Goal: Task Accomplishment & Management: Complete application form

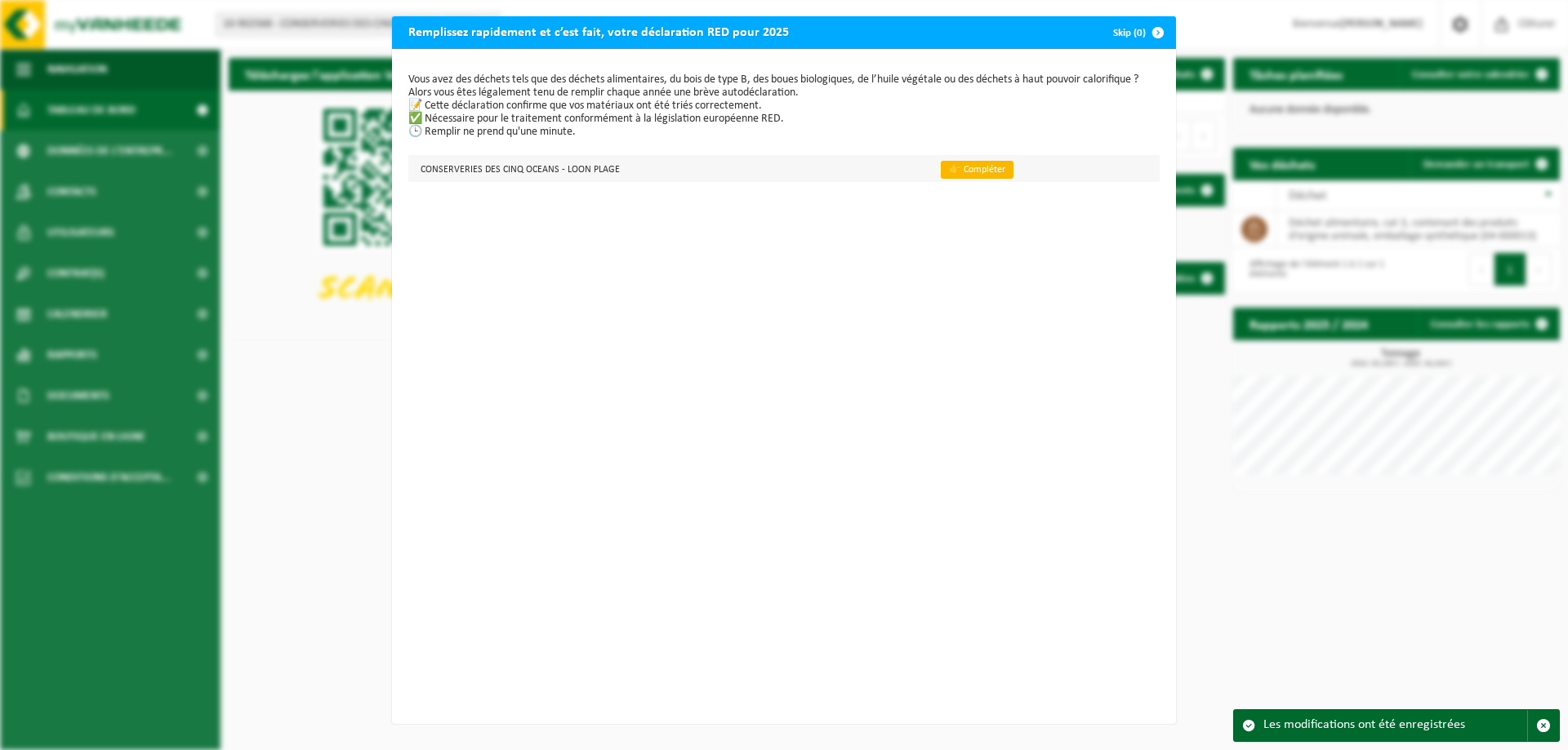
click at [975, 167] on link "👉 Compléter" at bounding box center [977, 169] width 73 height 18
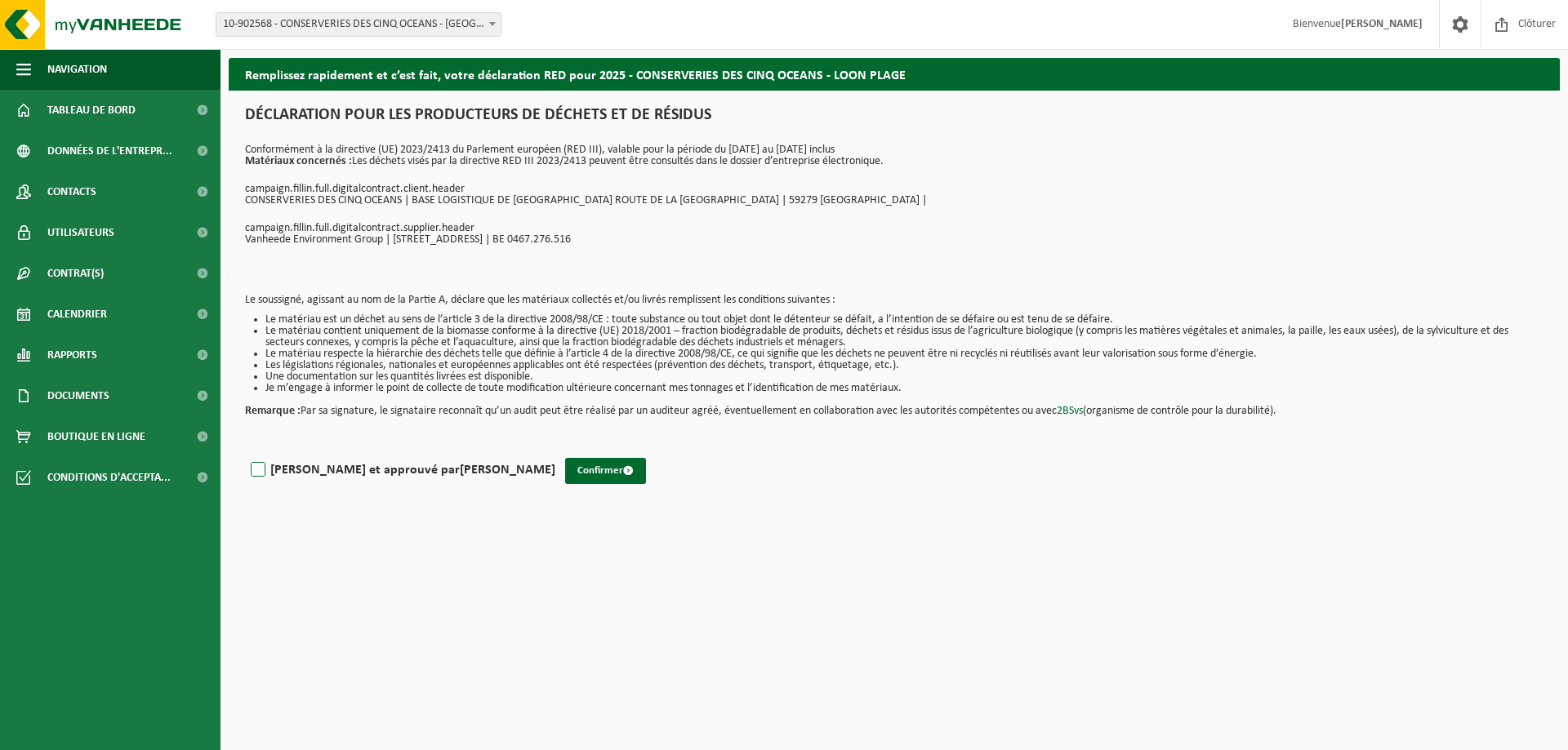
click at [320, 462] on label "Lu et approuvé par mael calvez" at bounding box center [400, 470] width 308 height 25
click at [555, 450] on input "Lu et approuvé par mael calvez" at bounding box center [555, 449] width 1 height 1
checkbox input "true"
click at [565, 468] on button "Confirmer" at bounding box center [605, 471] width 80 height 26
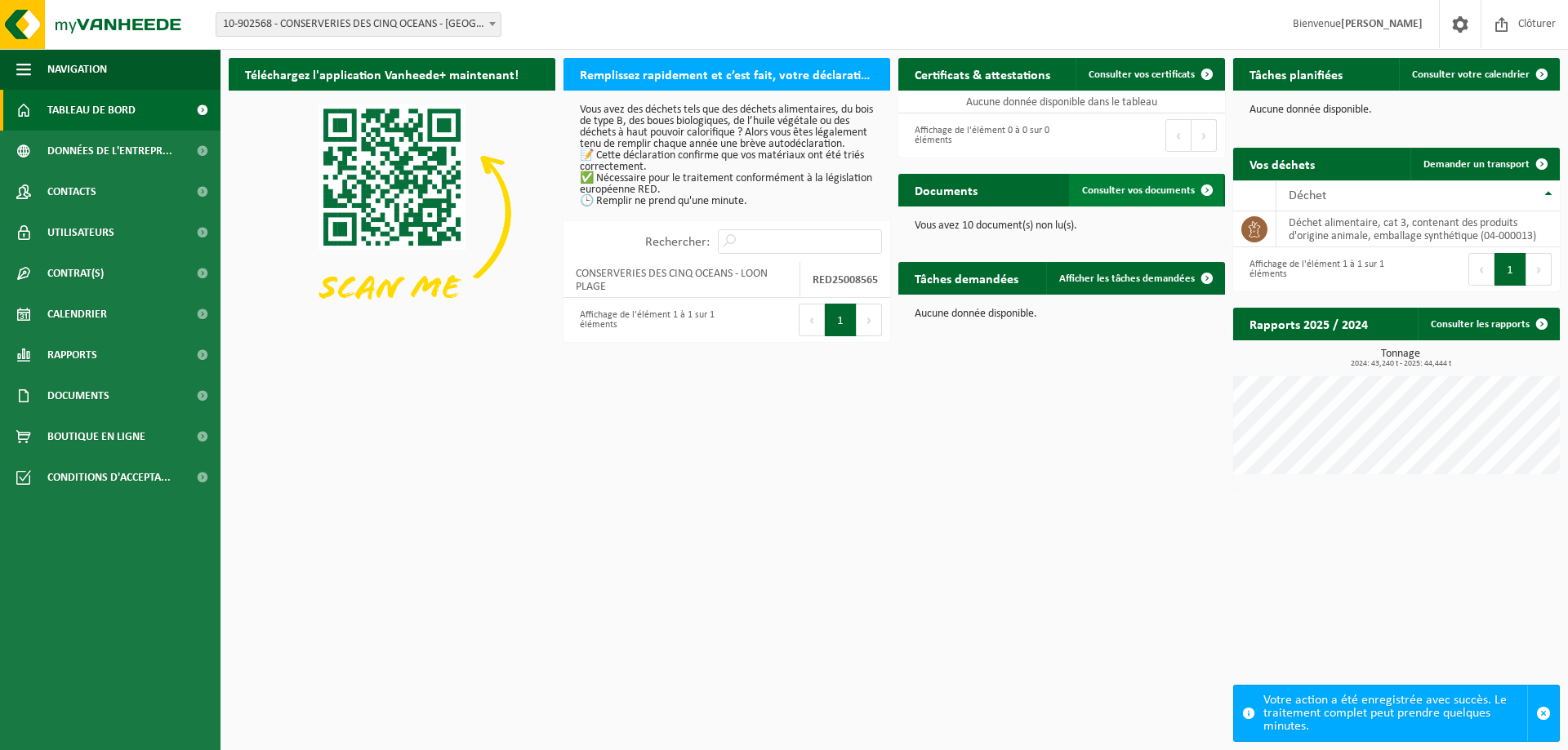
click at [1156, 194] on span "Consulter vos documents" at bounding box center [1137, 190] width 113 height 10
click at [1495, 327] on link "Consulter les rapports" at bounding box center [1488, 323] width 140 height 33
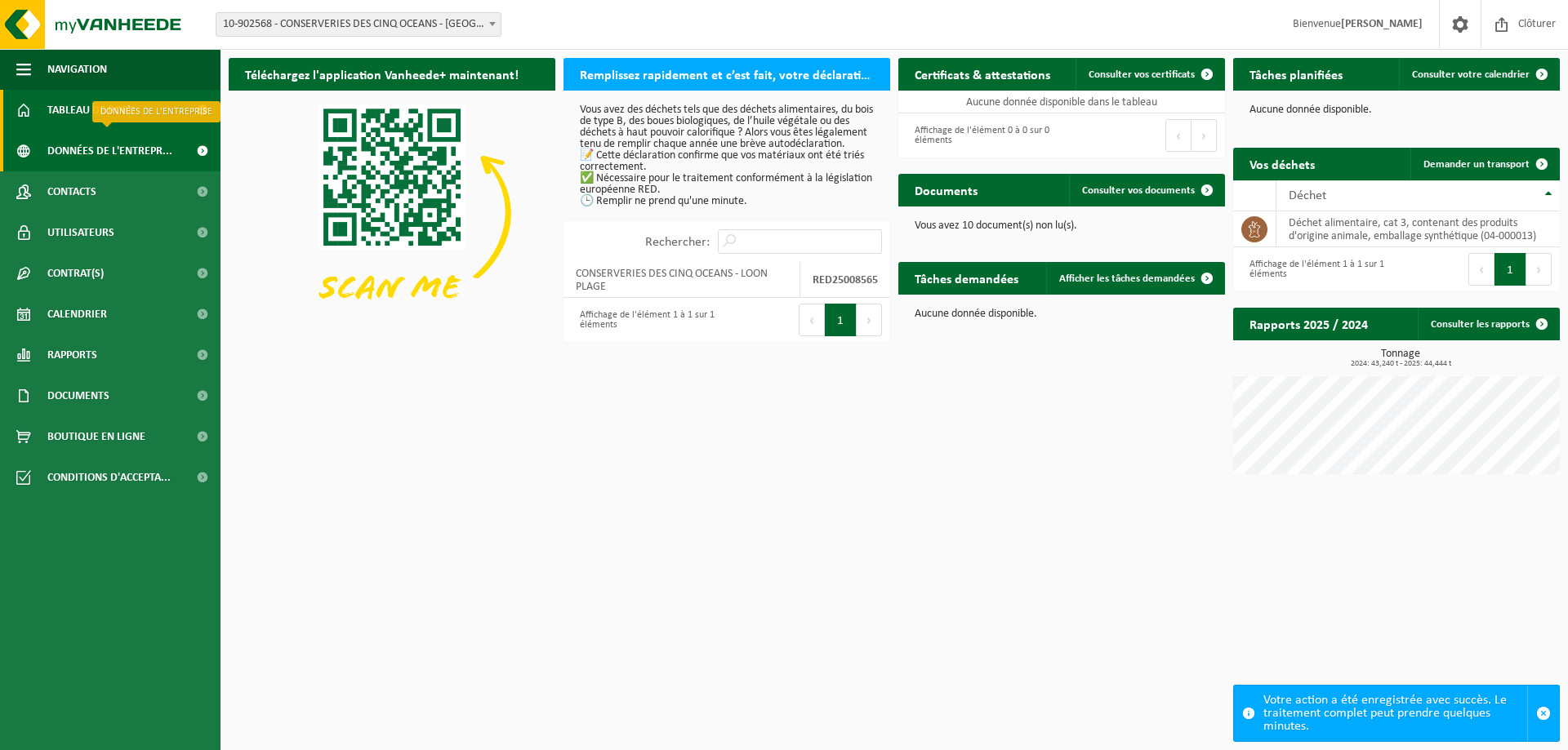
click at [111, 157] on span "Données de l'entrepr..." at bounding box center [110, 150] width 125 height 41
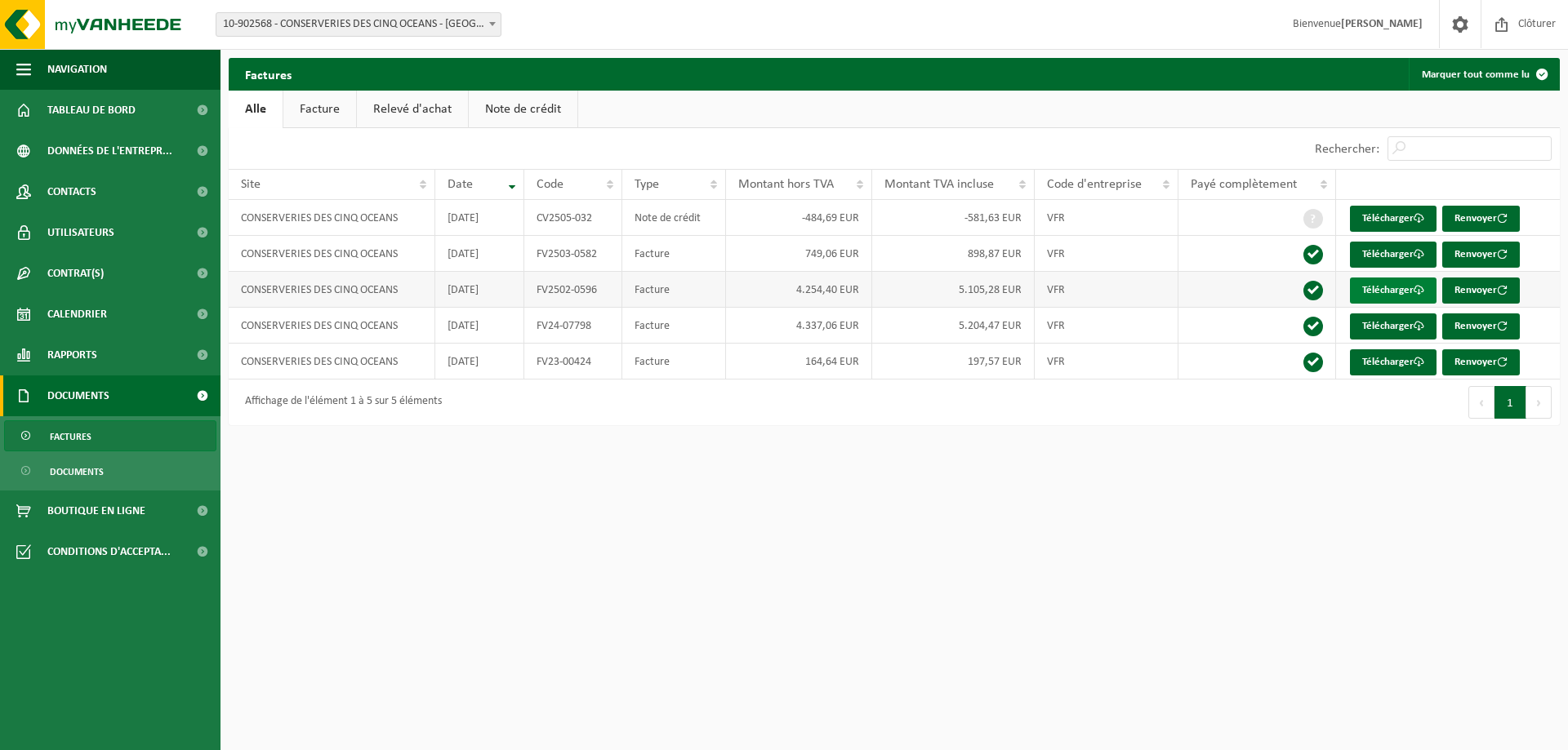
click at [1379, 283] on link "Télécharger" at bounding box center [1393, 290] width 86 height 26
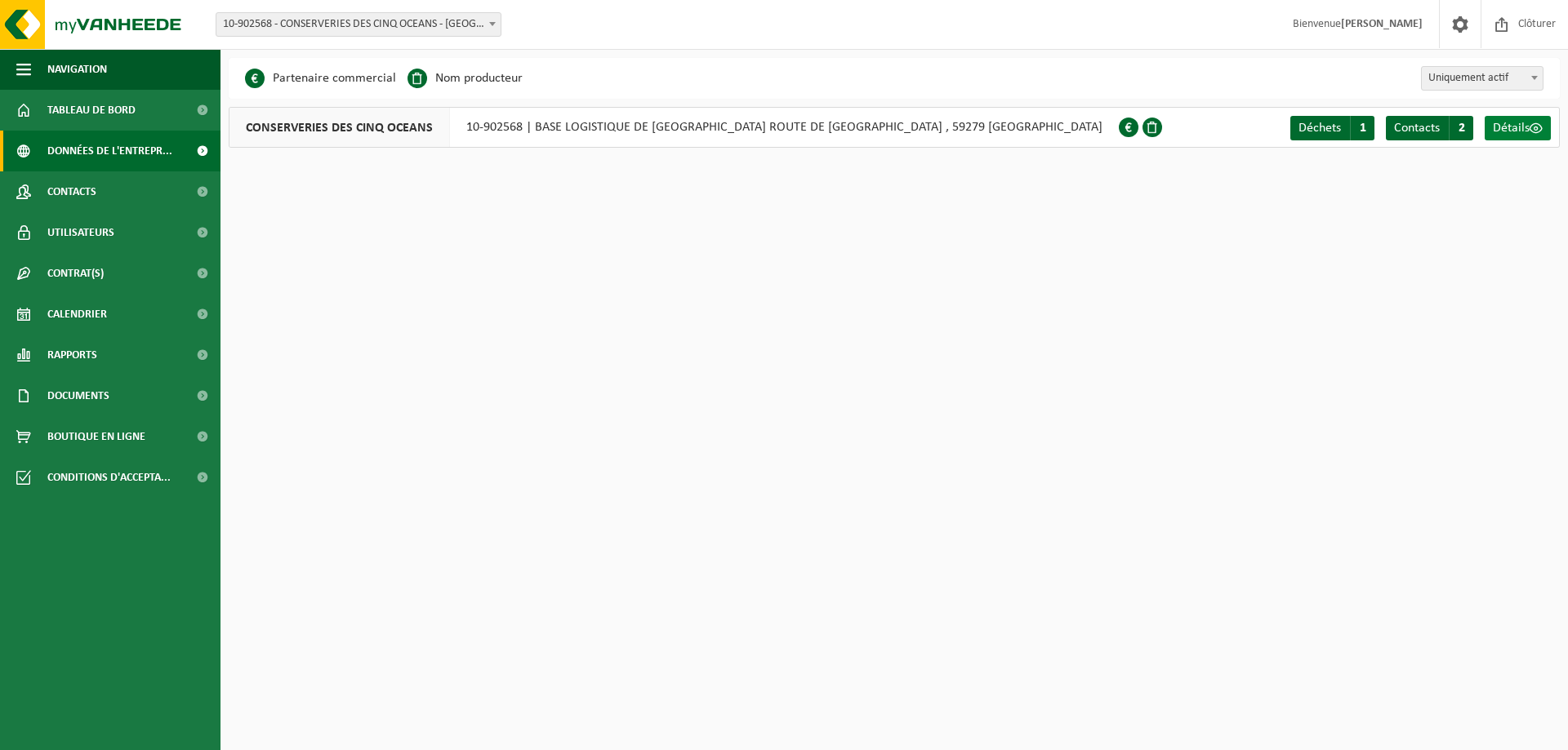
click at [1520, 128] on span "Détails" at bounding box center [1511, 129] width 37 height 13
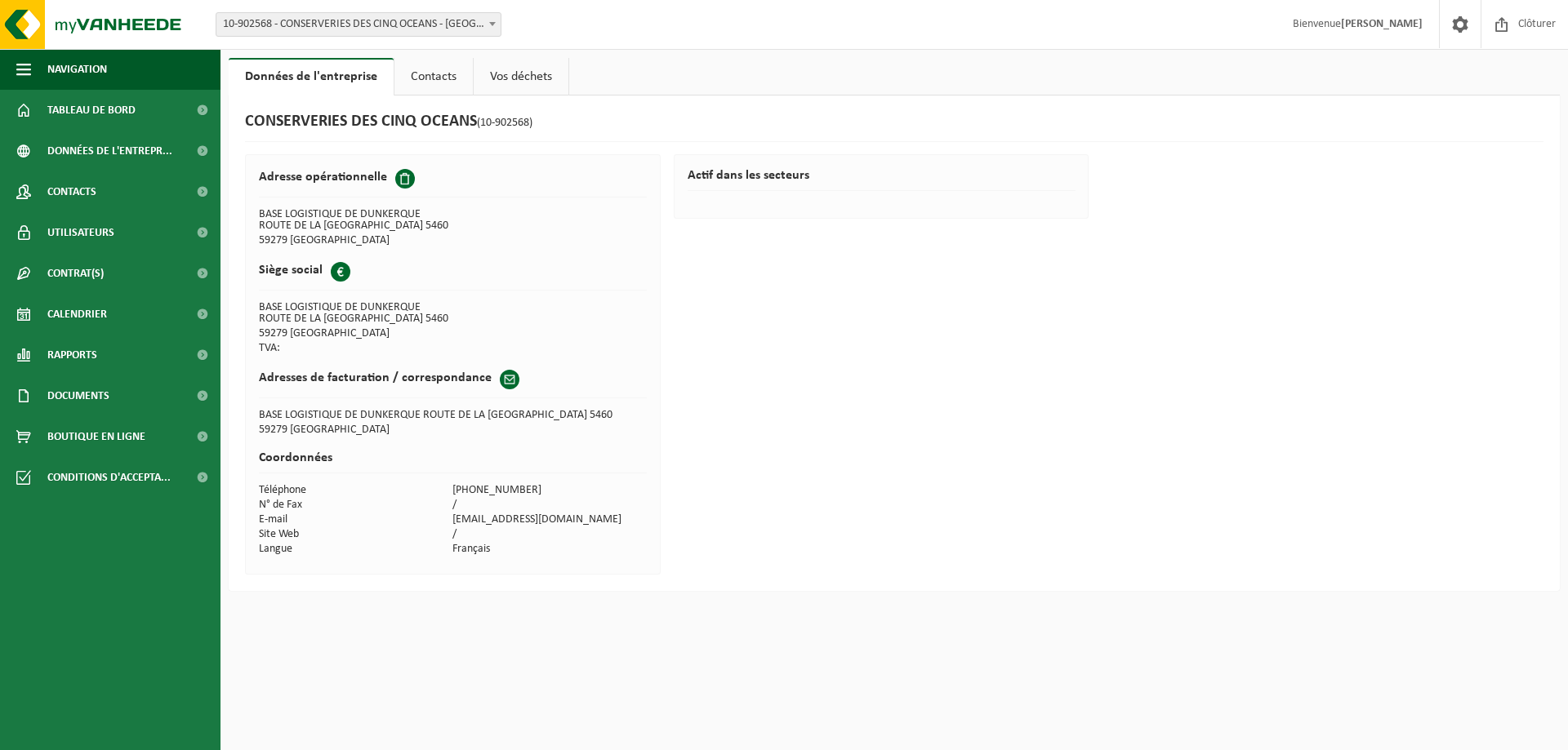
click at [453, 68] on link "Contacts" at bounding box center [433, 77] width 79 height 38
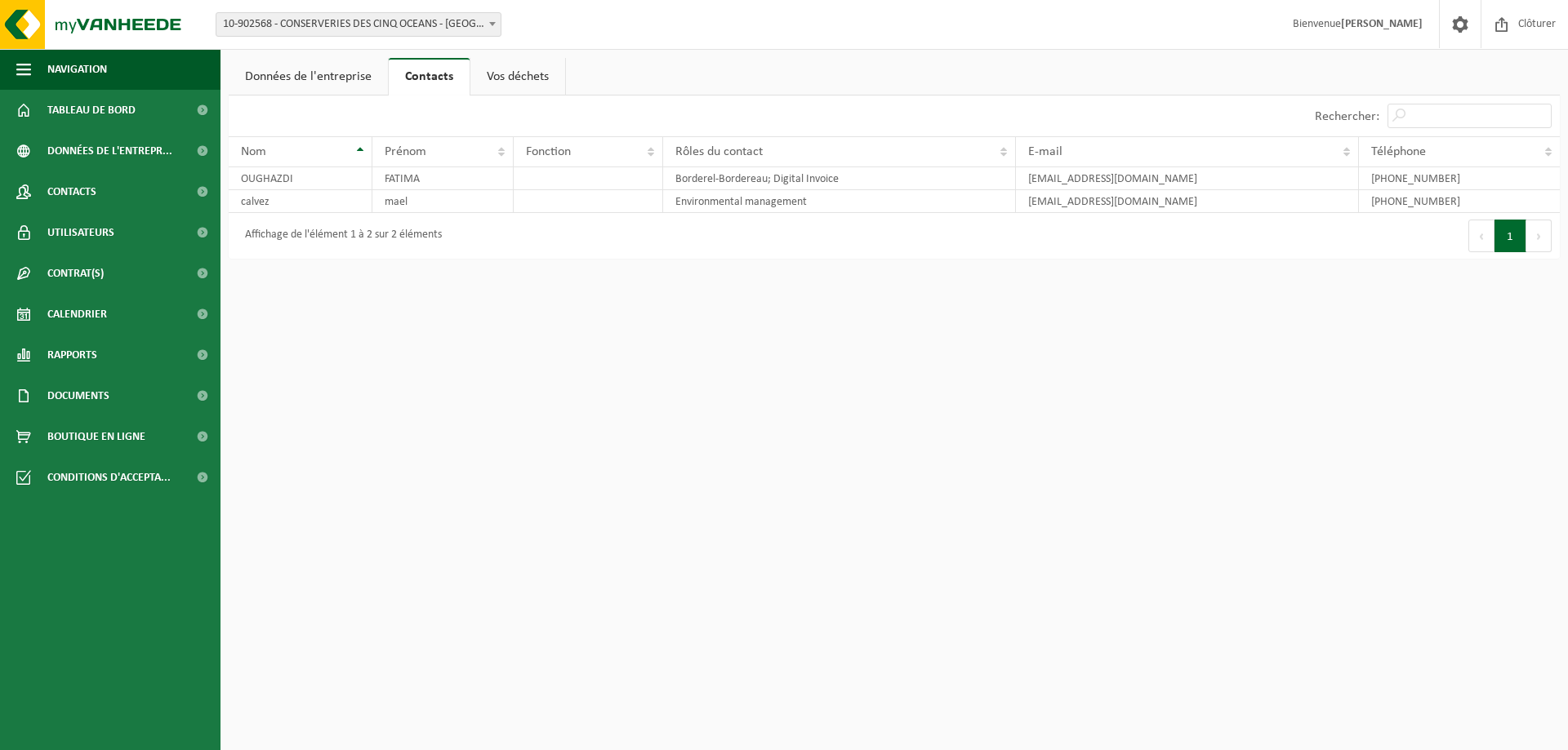
click at [527, 69] on link "Vos déchets" at bounding box center [518, 77] width 95 height 38
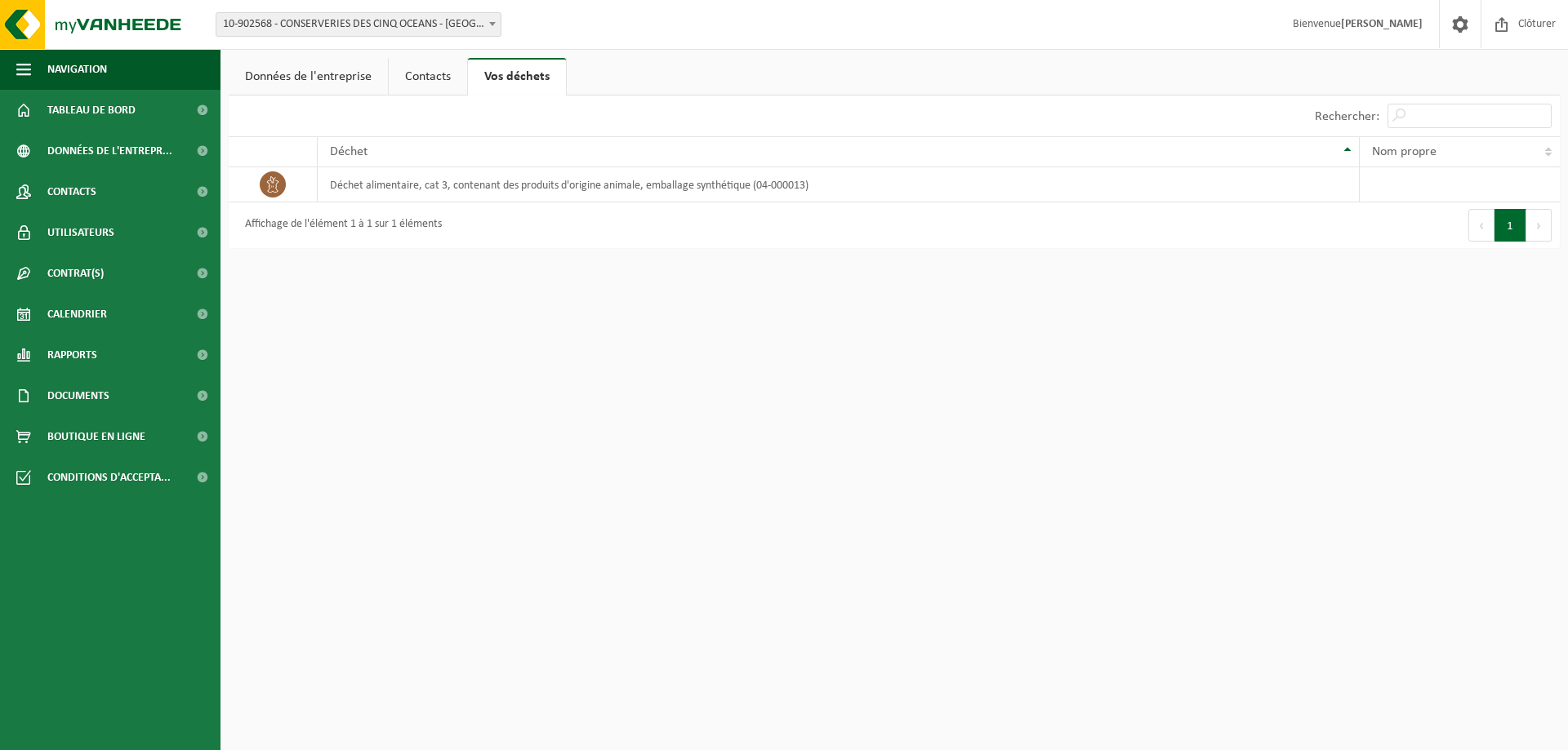
click at [326, 70] on link "Données de l'entreprise" at bounding box center [308, 77] width 159 height 38
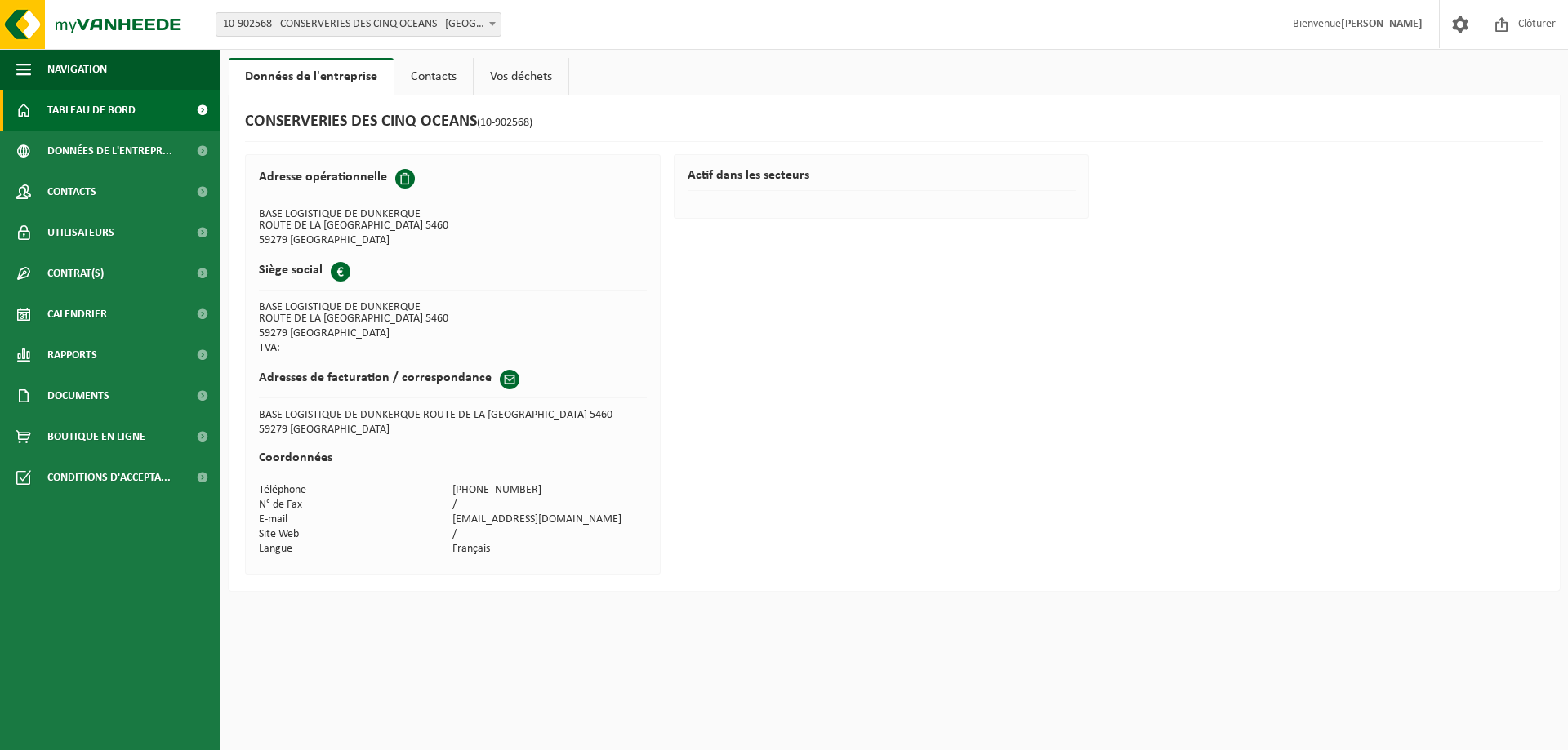
click at [86, 118] on span "Tableau de bord" at bounding box center [91, 110] width 88 height 41
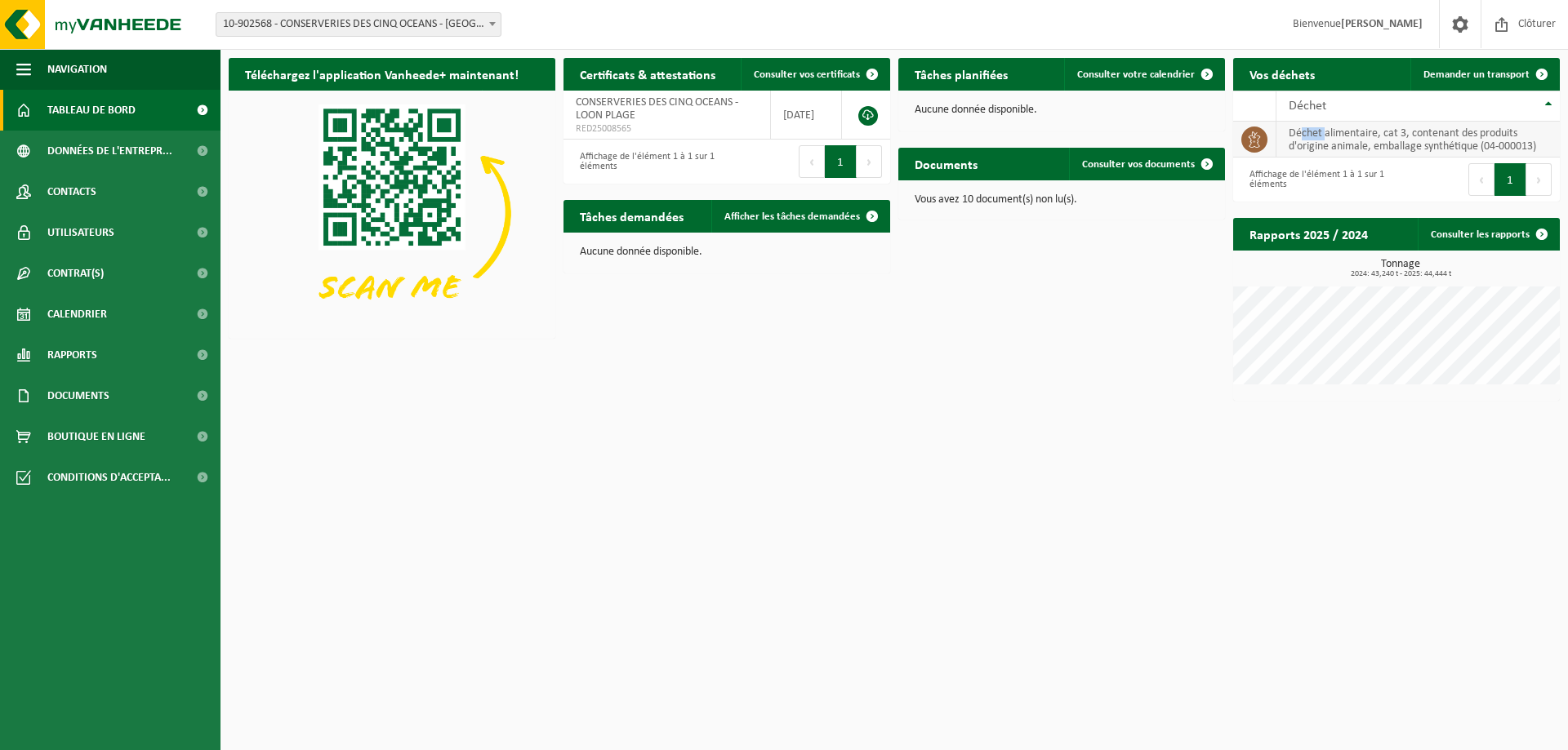
drag, startPoint x: 1300, startPoint y: 135, endPoint x: 1325, endPoint y: 138, distance: 25.2
click at [1325, 138] on td "déchet alimentaire, cat 3, contenant des produits d'origine animale, emballage …" at bounding box center [1418, 140] width 283 height 36
click at [1533, 178] on button "Suivant" at bounding box center [1539, 180] width 26 height 33
click at [1490, 182] on button "Précédent" at bounding box center [1482, 180] width 26 height 33
click at [1396, 140] on td "déchet alimentaire, cat 3, contenant des produits d'origine animale, emballage …" at bounding box center [1418, 140] width 283 height 36
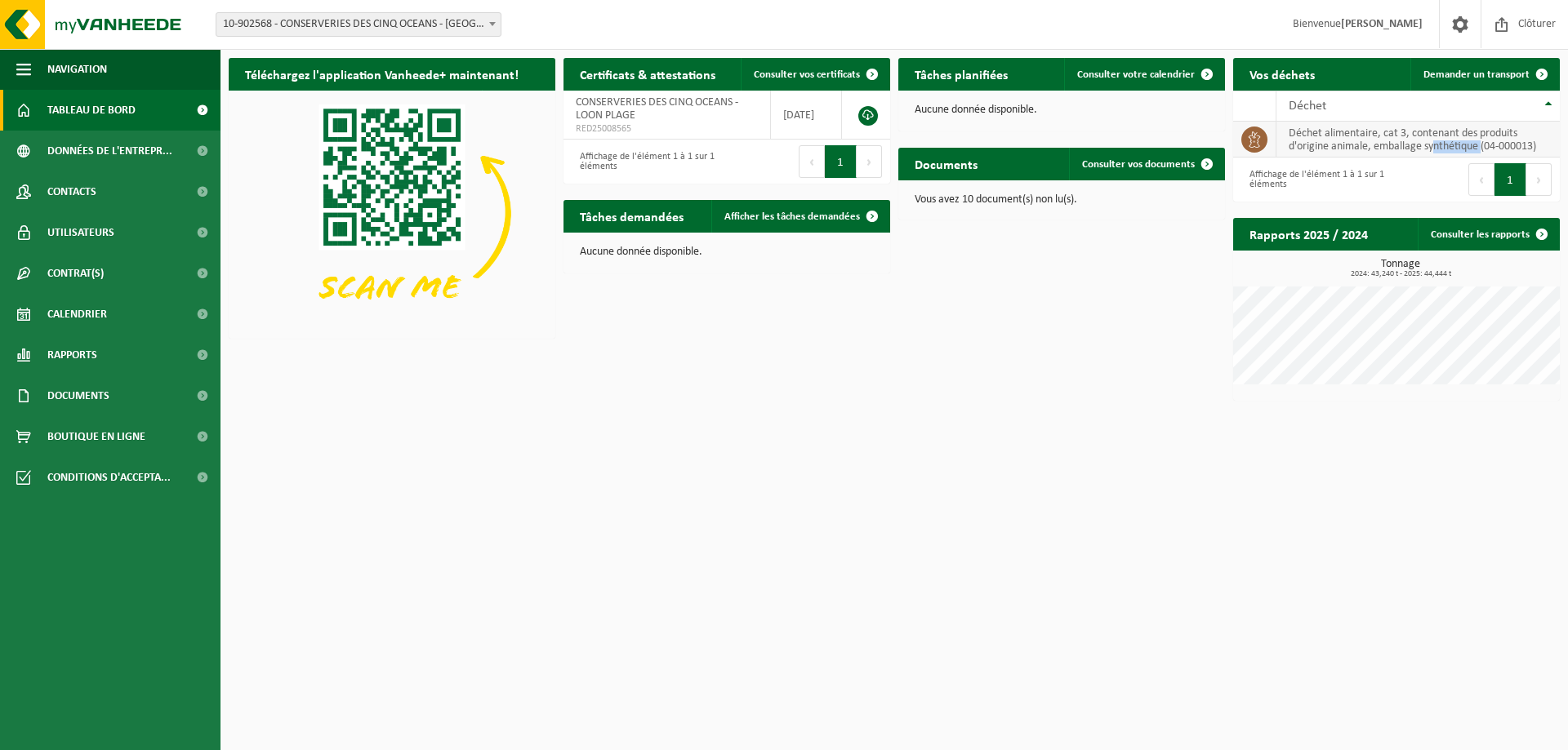
drag, startPoint x: 1435, startPoint y: 148, endPoint x: 1483, endPoint y: 152, distance: 48.2
click at [1483, 152] on td "déchet alimentaire, cat 3, contenant des produits d'origine animale, emballage …" at bounding box center [1418, 140] width 283 height 36
click at [1503, 150] on td "déchet alimentaire, cat 3, contenant des produits d'origine animale, emballage …" at bounding box center [1418, 140] width 283 height 36
click at [98, 356] on link "Rapports" at bounding box center [110, 355] width 220 height 41
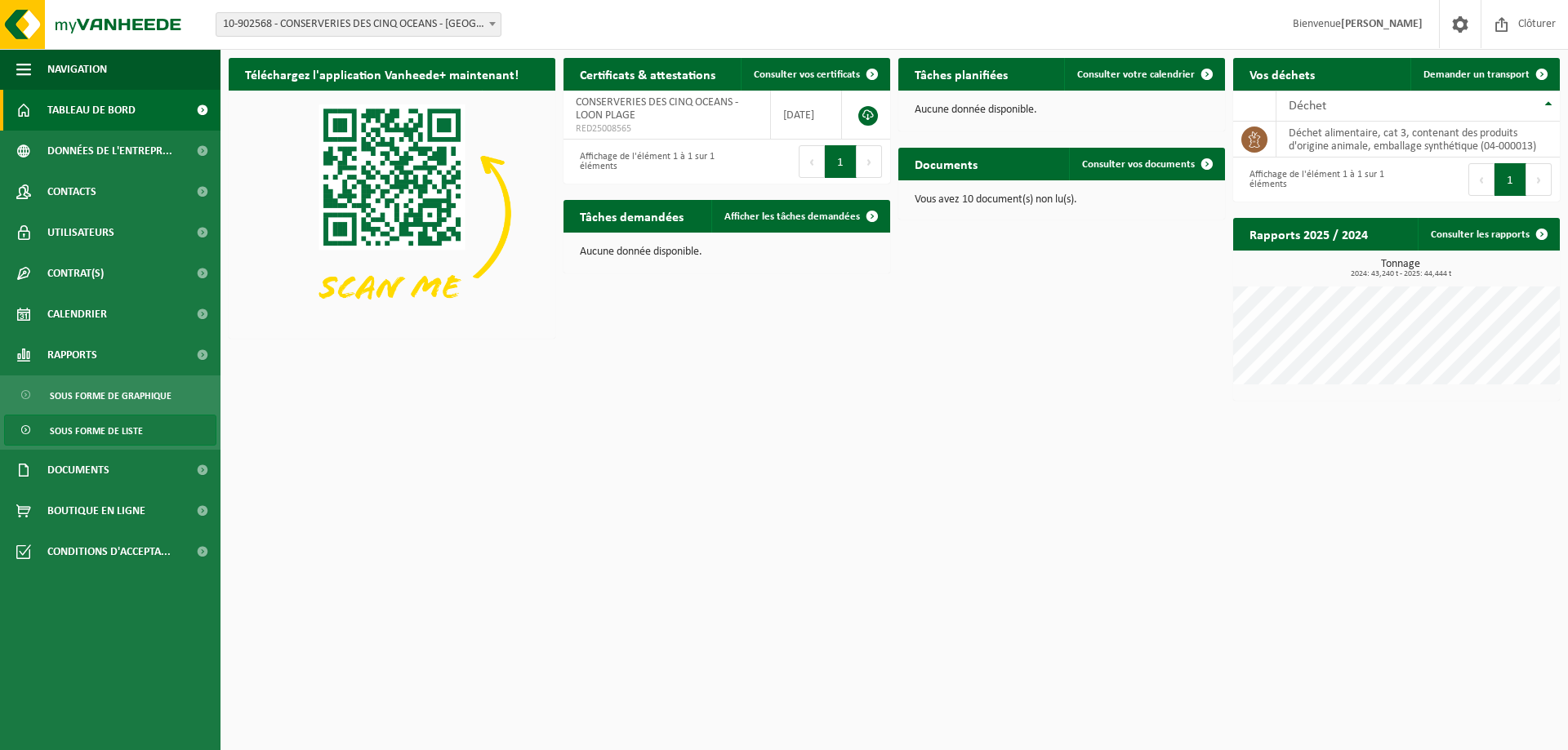
click at [139, 423] on span "Sous forme de liste" at bounding box center [97, 430] width 93 height 31
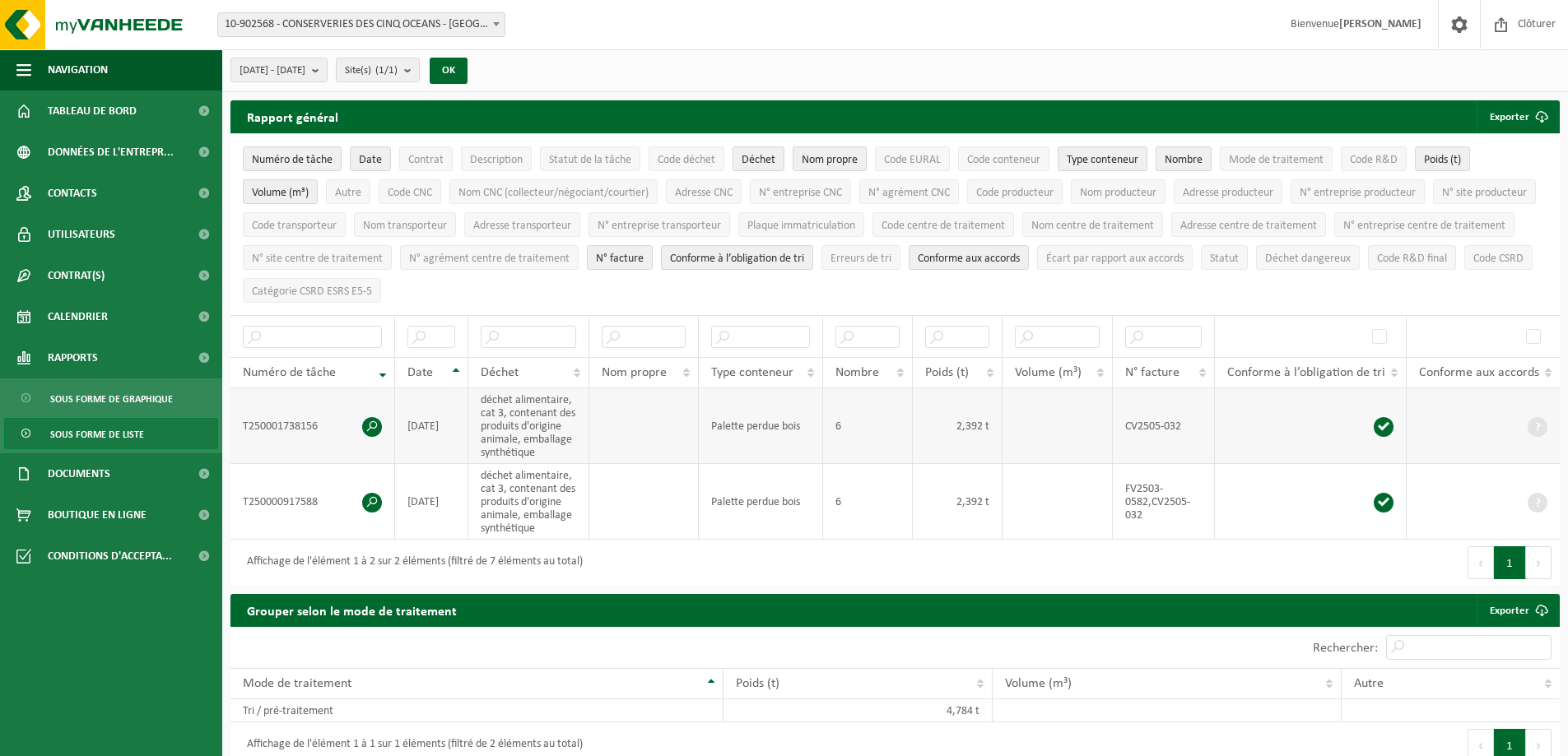
click at [370, 418] on span at bounding box center [372, 427] width 20 height 20
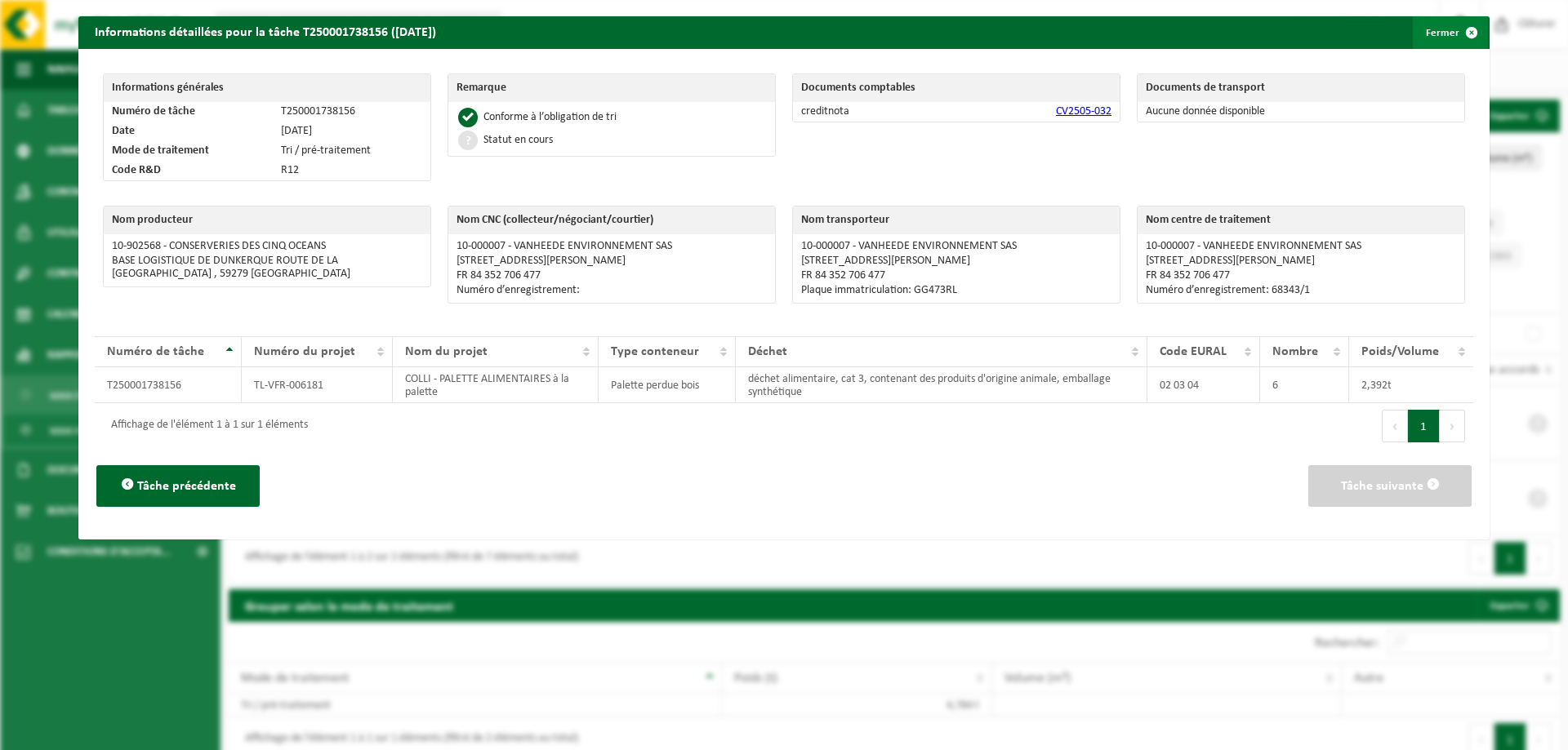
click at [1455, 34] on span "button" at bounding box center [1471, 32] width 33 height 33
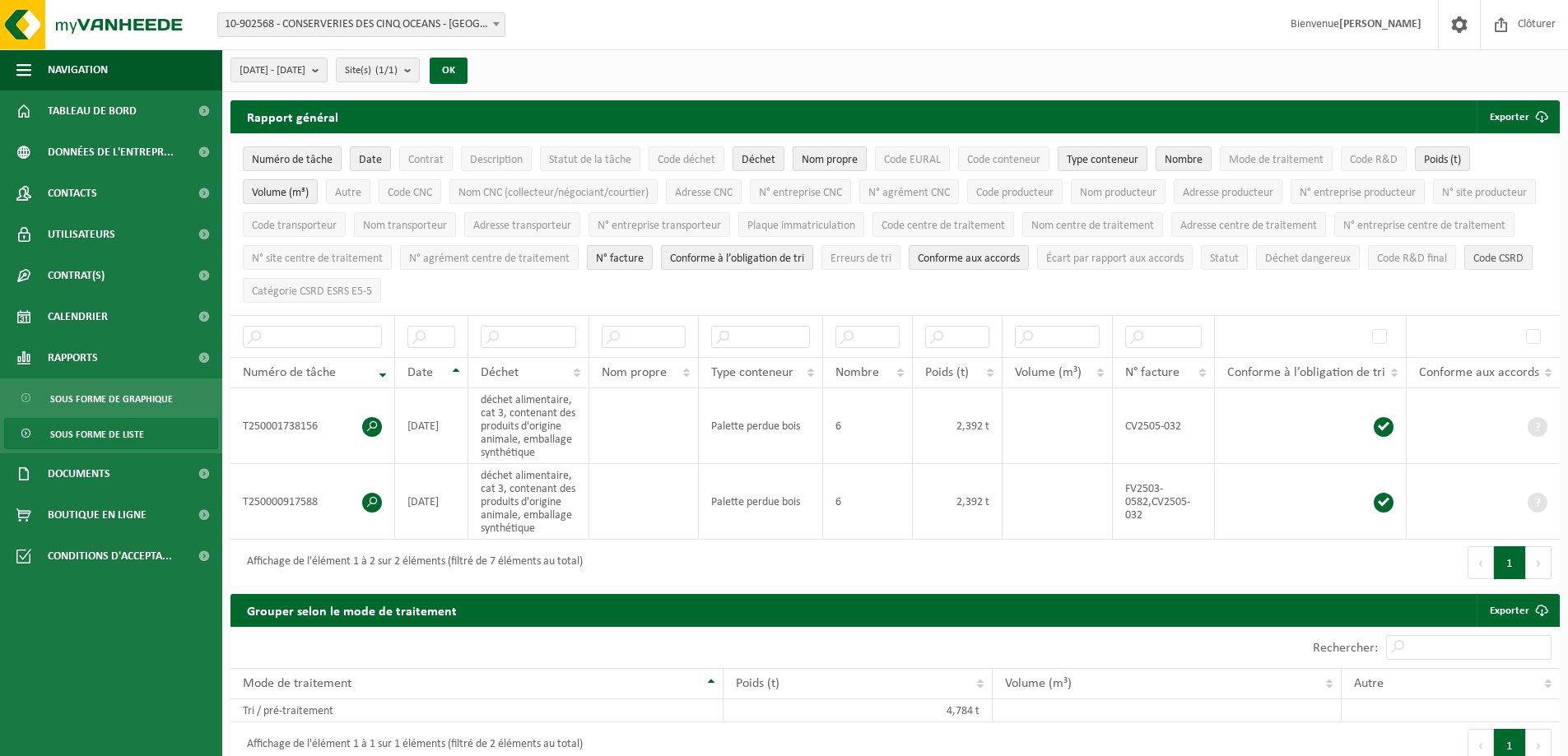
click at [1474, 265] on span "Code CSRD" at bounding box center [1498, 258] width 51 height 12
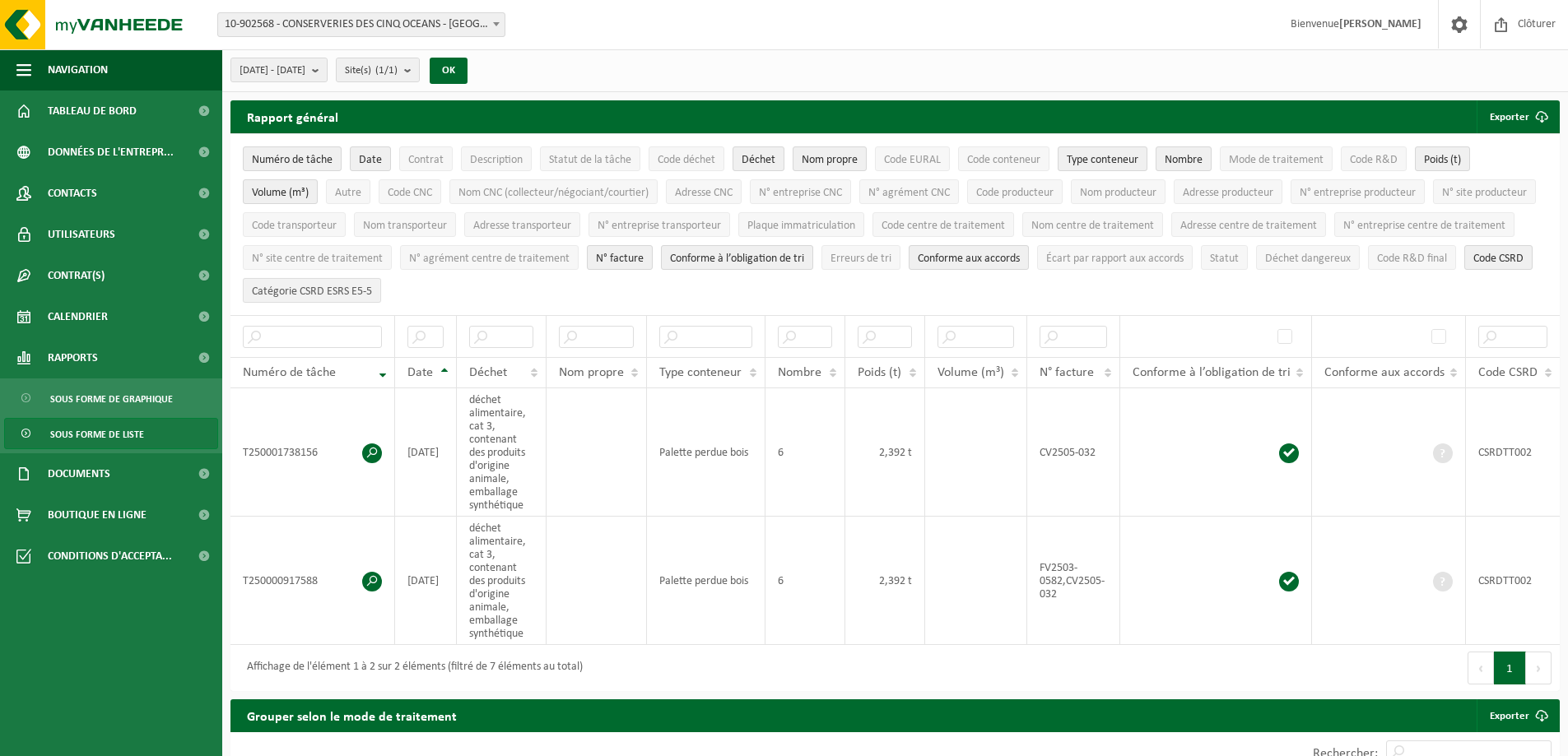
click at [372, 288] on span "Catégorie CSRD ESRS E5-5" at bounding box center [312, 291] width 120 height 12
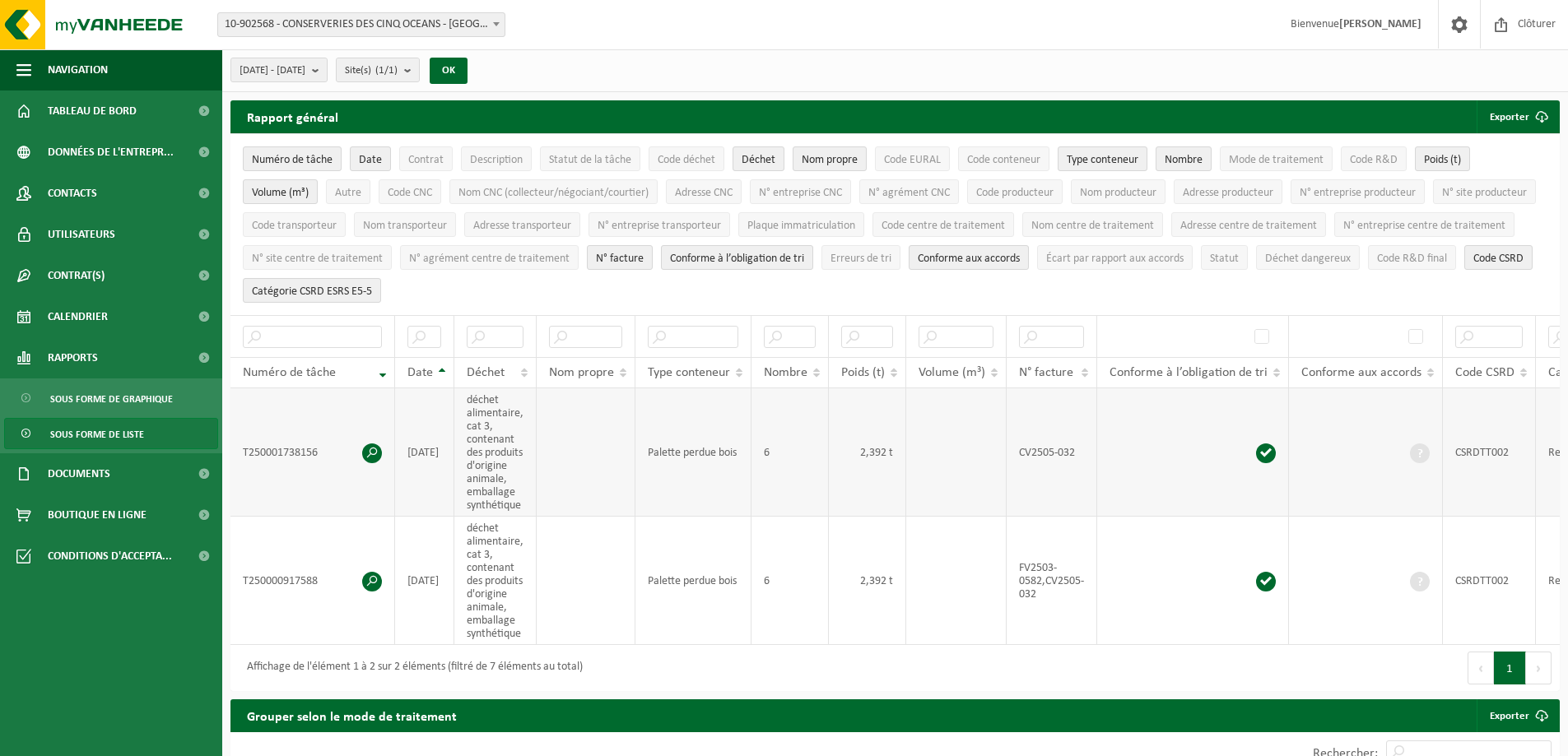
drag, startPoint x: 862, startPoint y: 449, endPoint x: 706, endPoint y: 436, distance: 156.5
click at [418, 194] on span "Code CNC" at bounding box center [409, 193] width 45 height 12
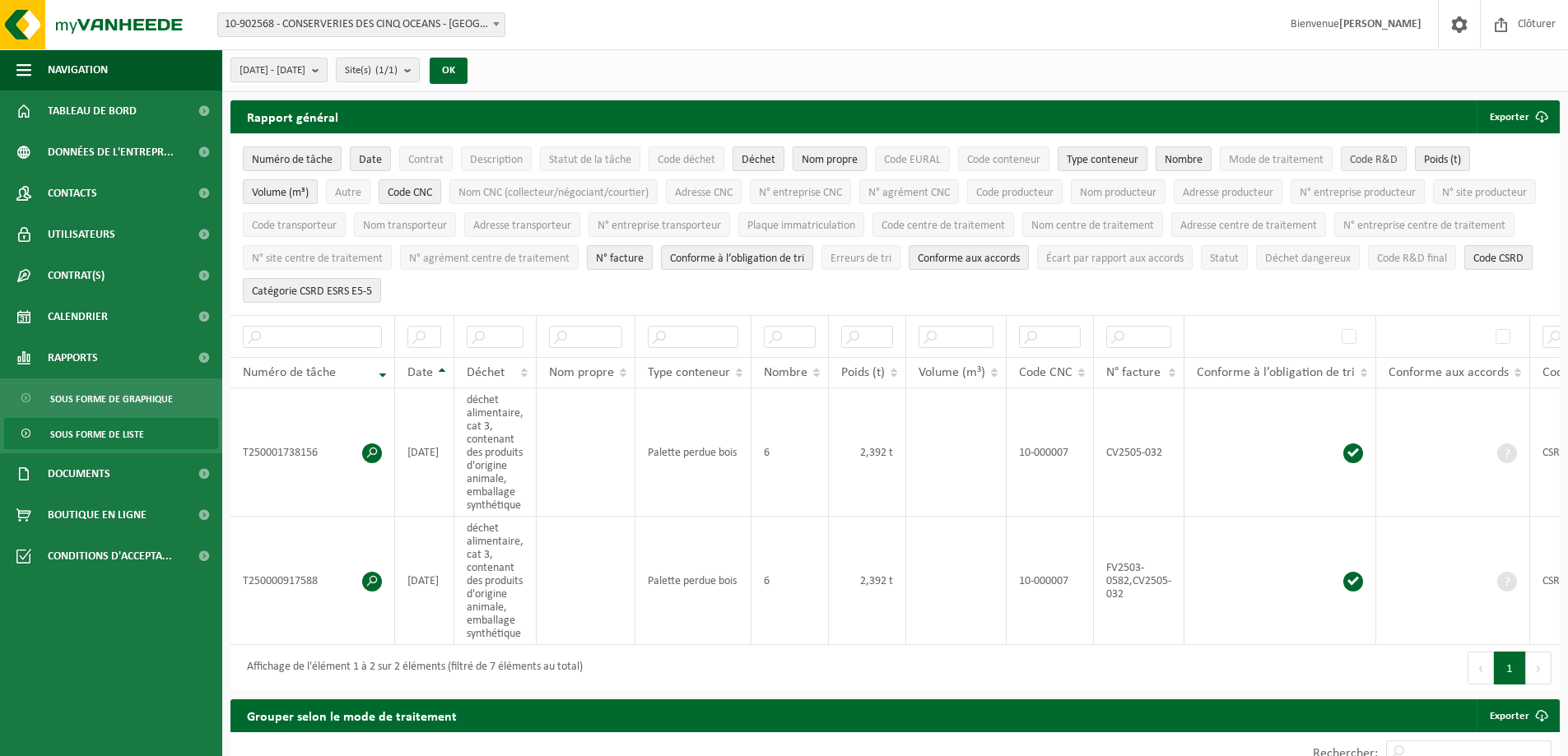
click at [1367, 153] on span "Code R&D" at bounding box center [1373, 159] width 48 height 12
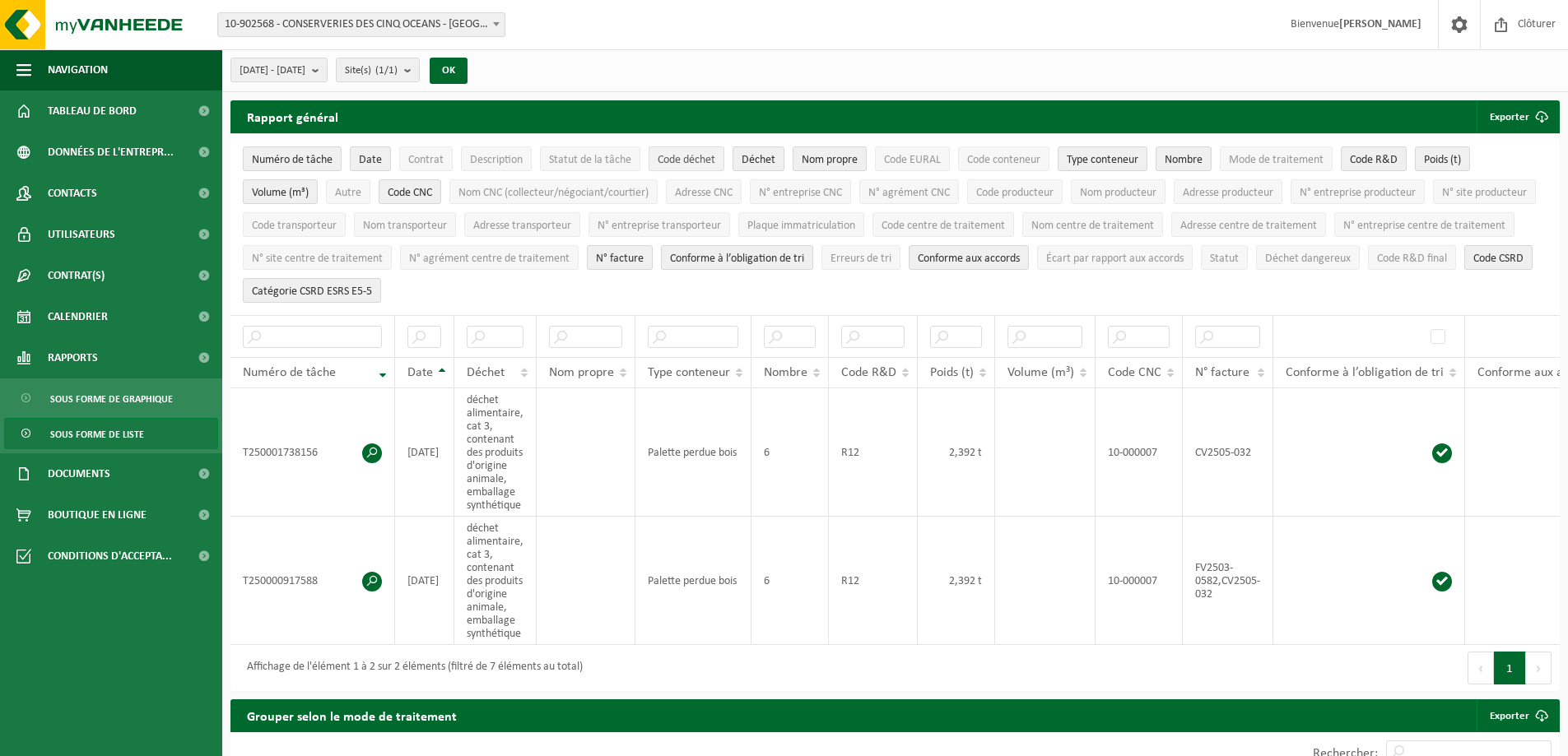
click at [670, 160] on span "Code déchet" at bounding box center [687, 159] width 57 height 12
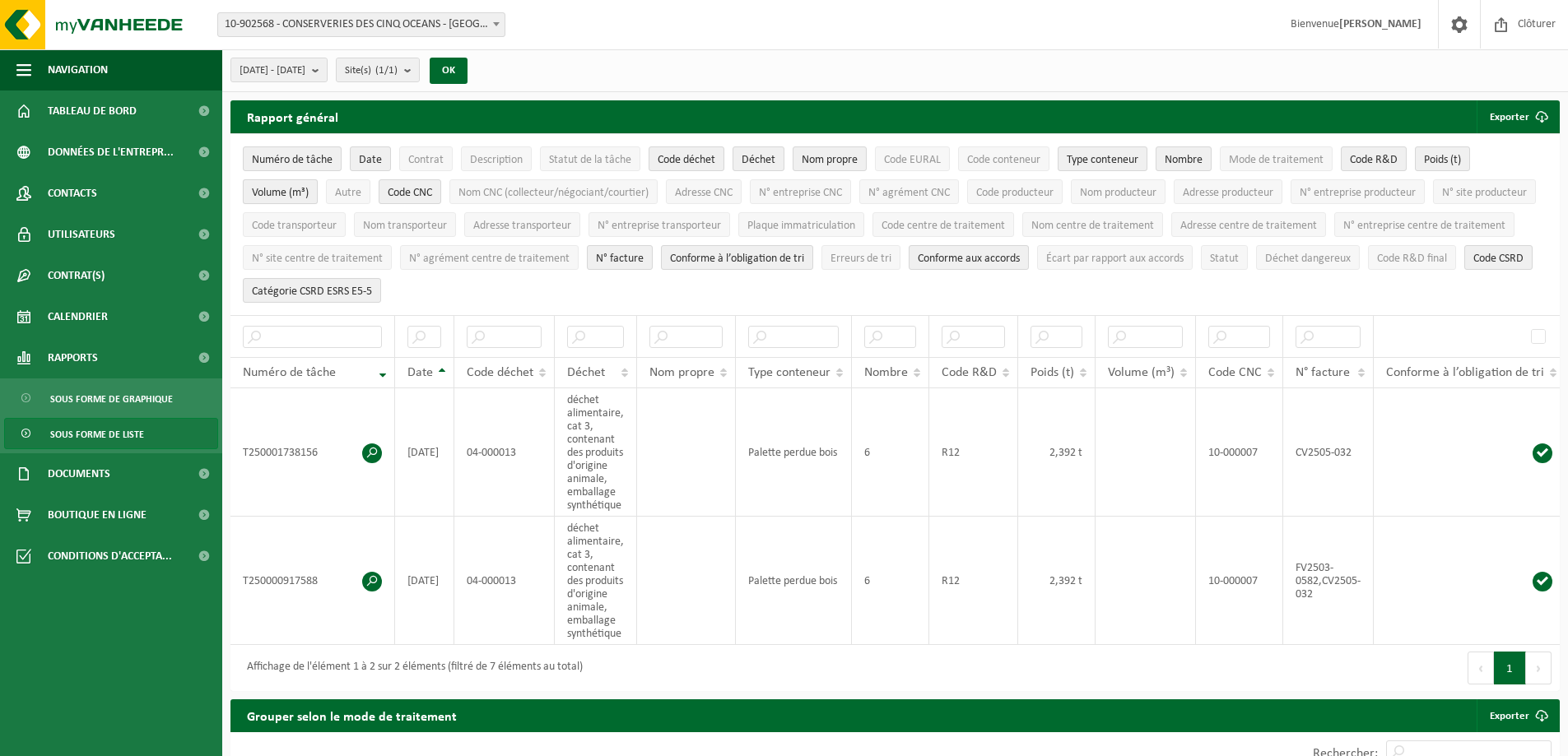
click at [286, 196] on span "Volume (m³)" at bounding box center [280, 193] width 57 height 12
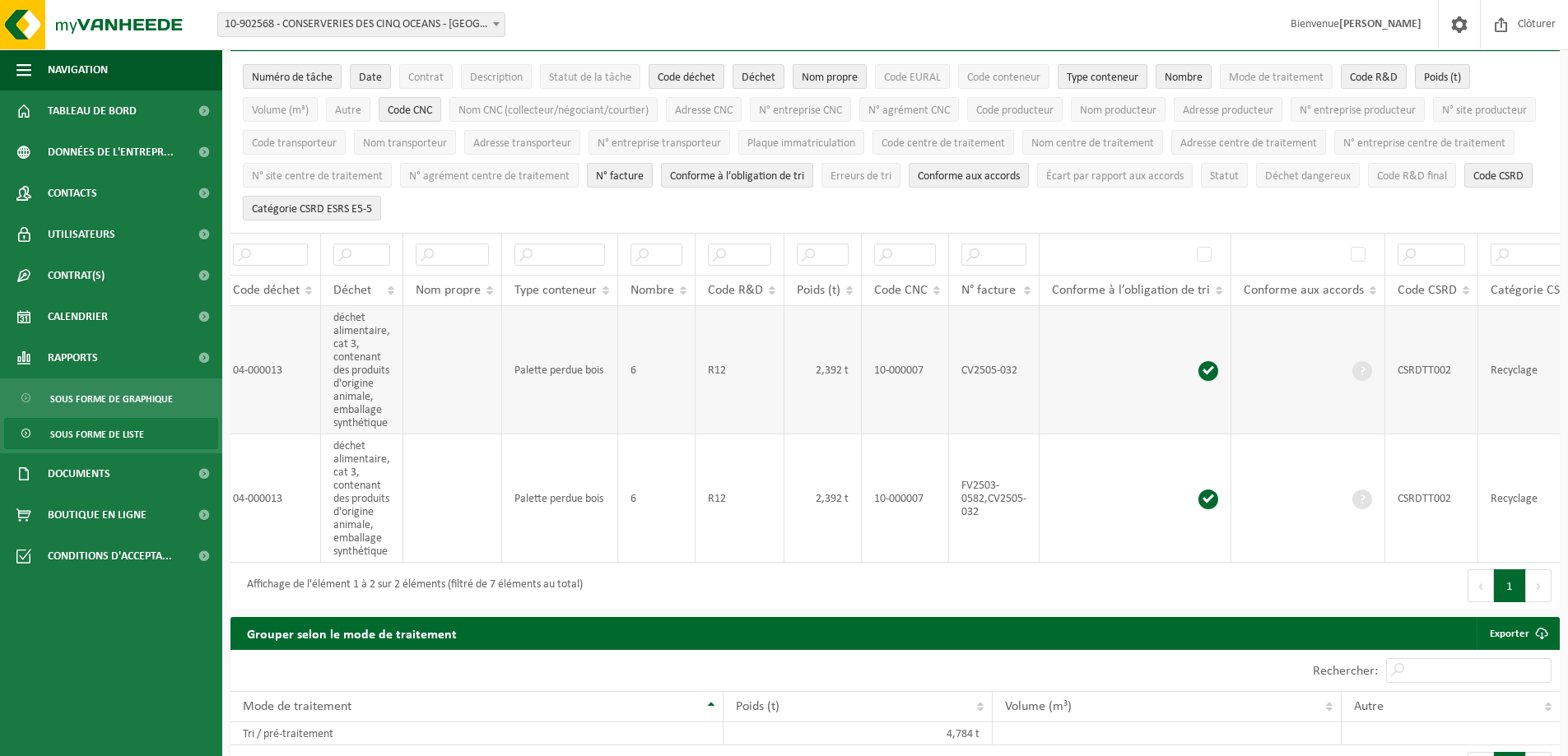
scroll to position [0, 320]
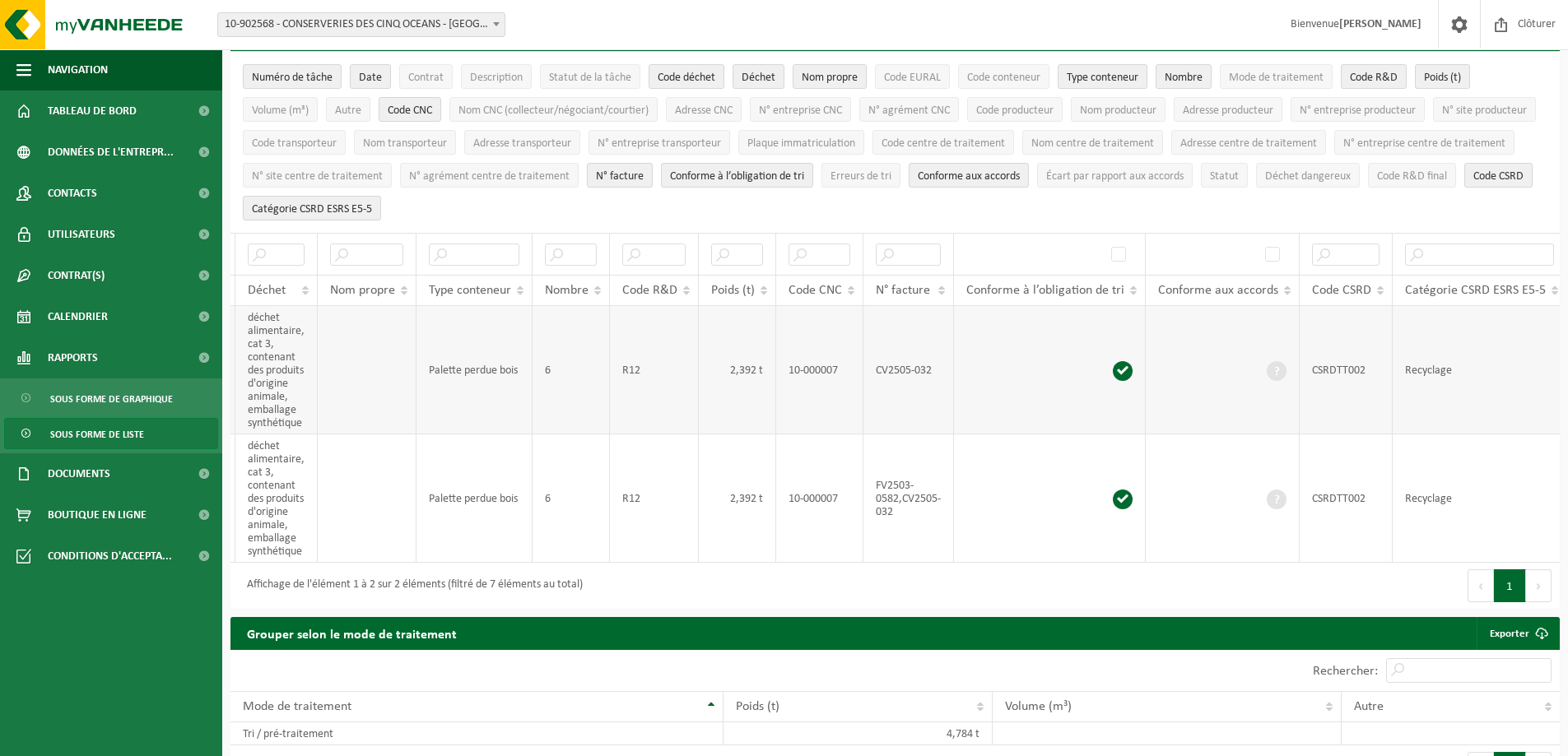
drag, startPoint x: 1008, startPoint y: 423, endPoint x: 1223, endPoint y: 423, distance: 215.0
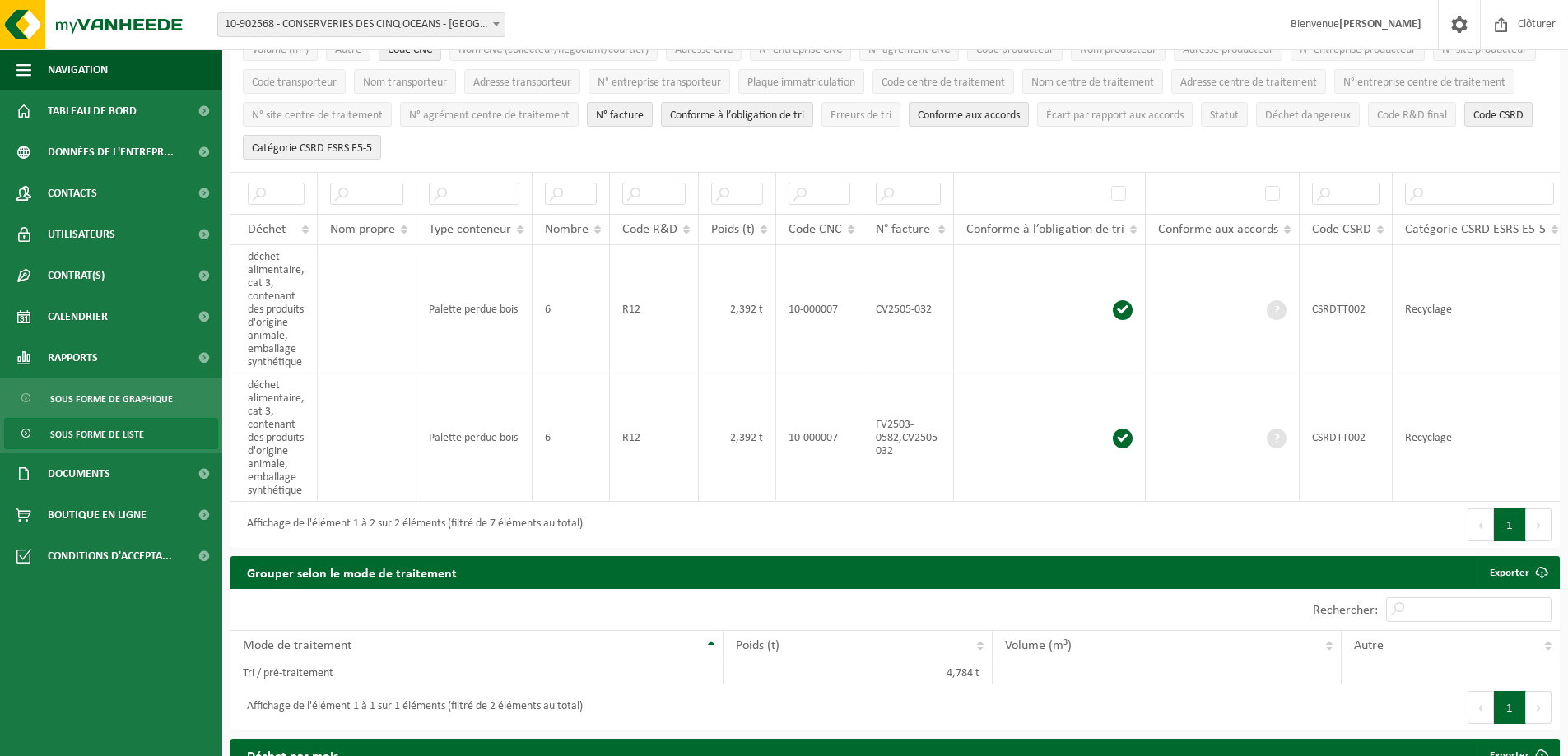
scroll to position [0, 0]
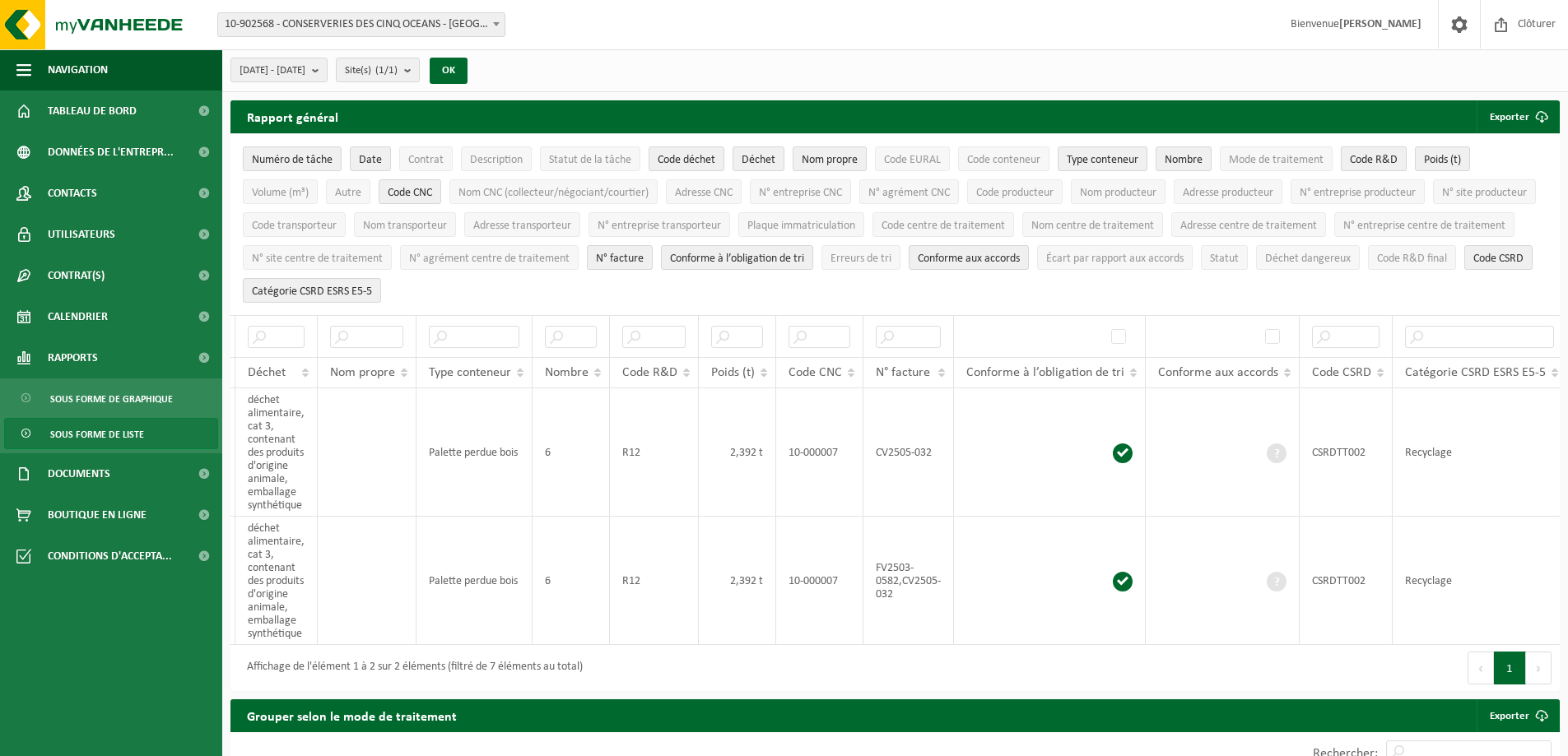
click at [1370, 153] on span "Code R&D" at bounding box center [1373, 159] width 48 height 12
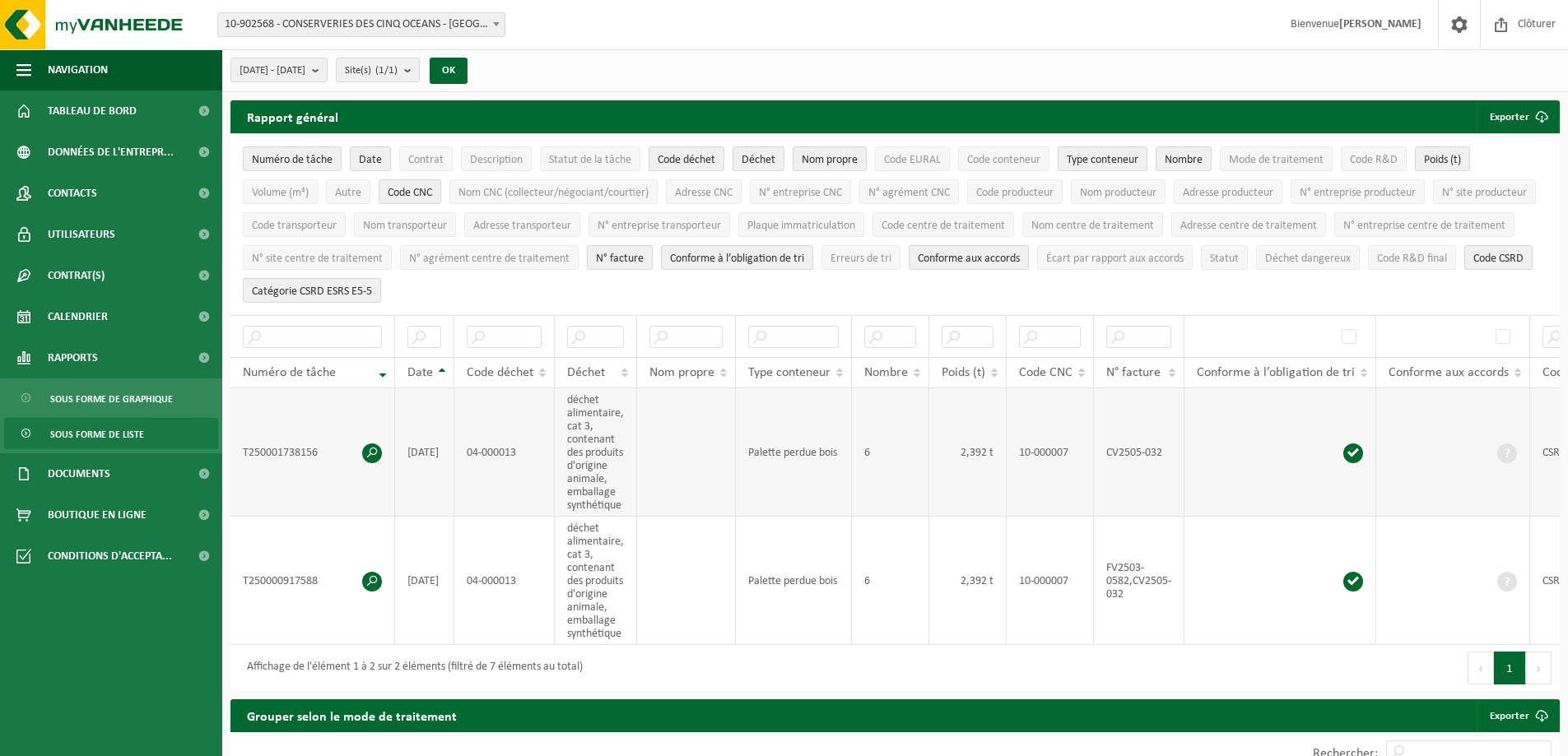
drag, startPoint x: 676, startPoint y: 454, endPoint x: 529, endPoint y: 452, distance: 147.0
